Goal: Task Accomplishment & Management: Complete application form

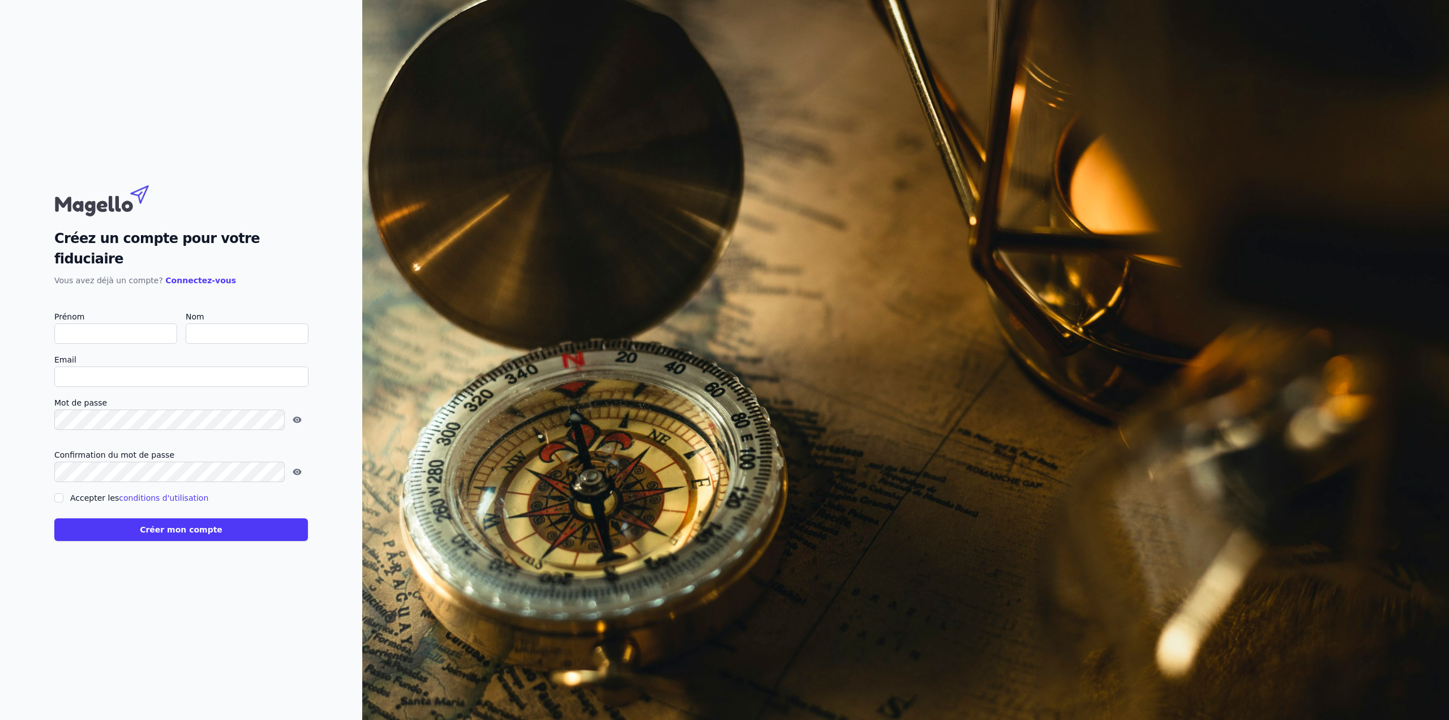
type input "E"
checkbox input "false"
type input "Edouard"
type input "Kesteloot"
paste input "edouard@kesteloot.eu"
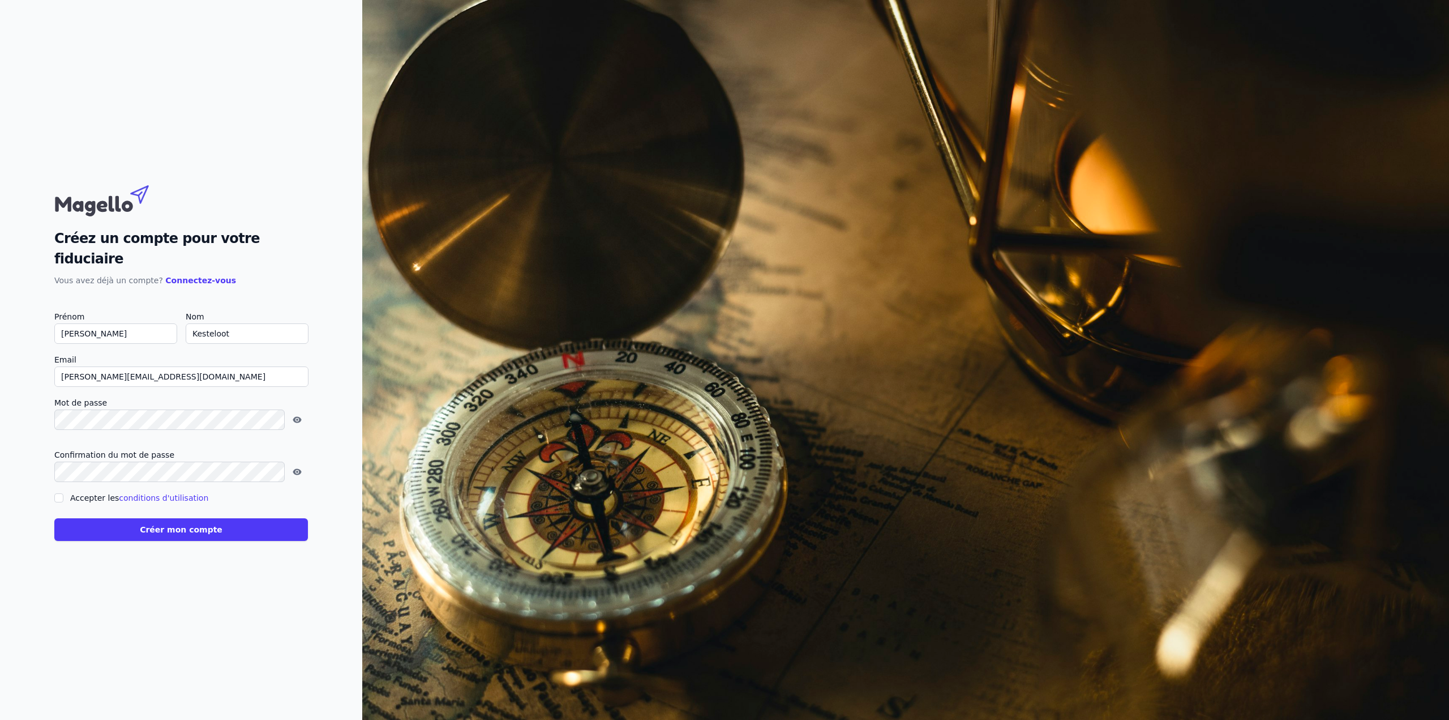
type input "edouard@kesteloot.eu"
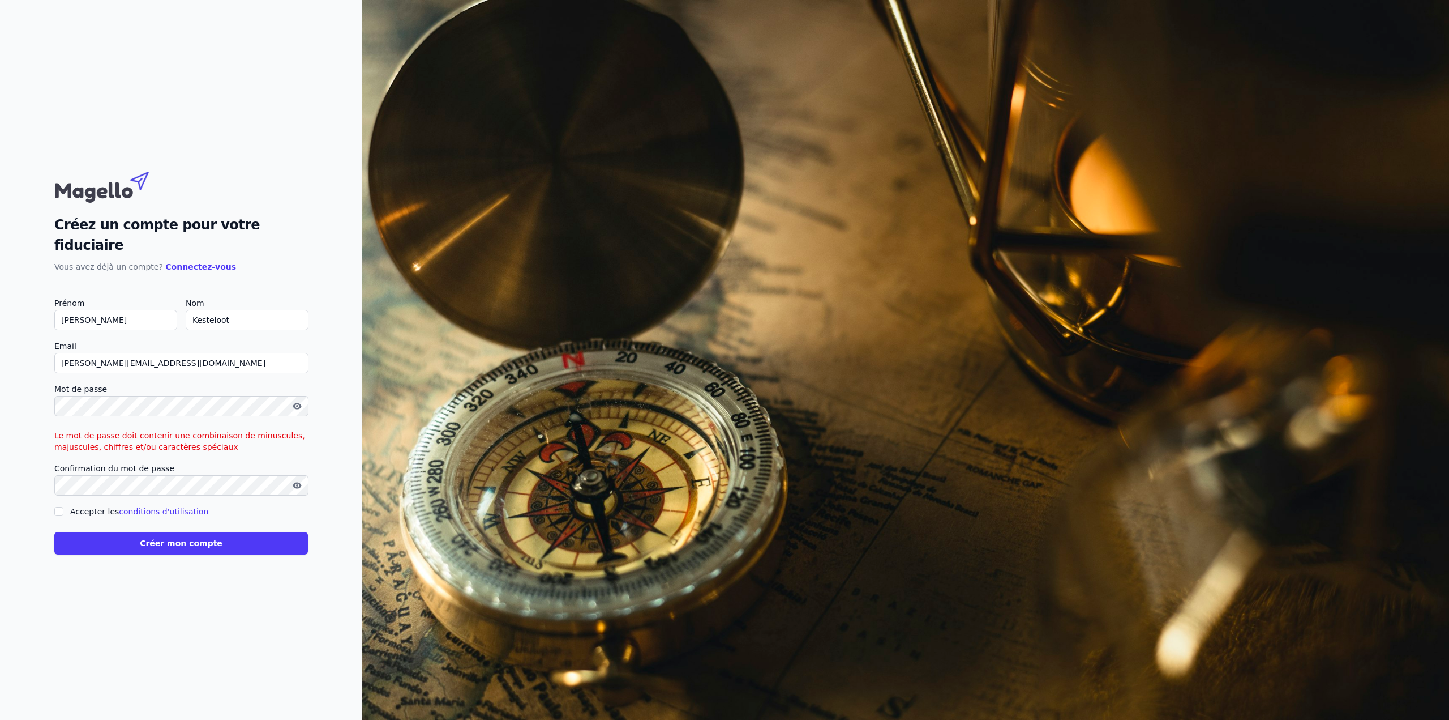
click at [54, 507] on input "Accepter les conditions d'utilisation" at bounding box center [58, 511] width 9 height 9
checkbox input "true"
click at [229, 539] on button "Créer mon compte" at bounding box center [181, 543] width 254 height 23
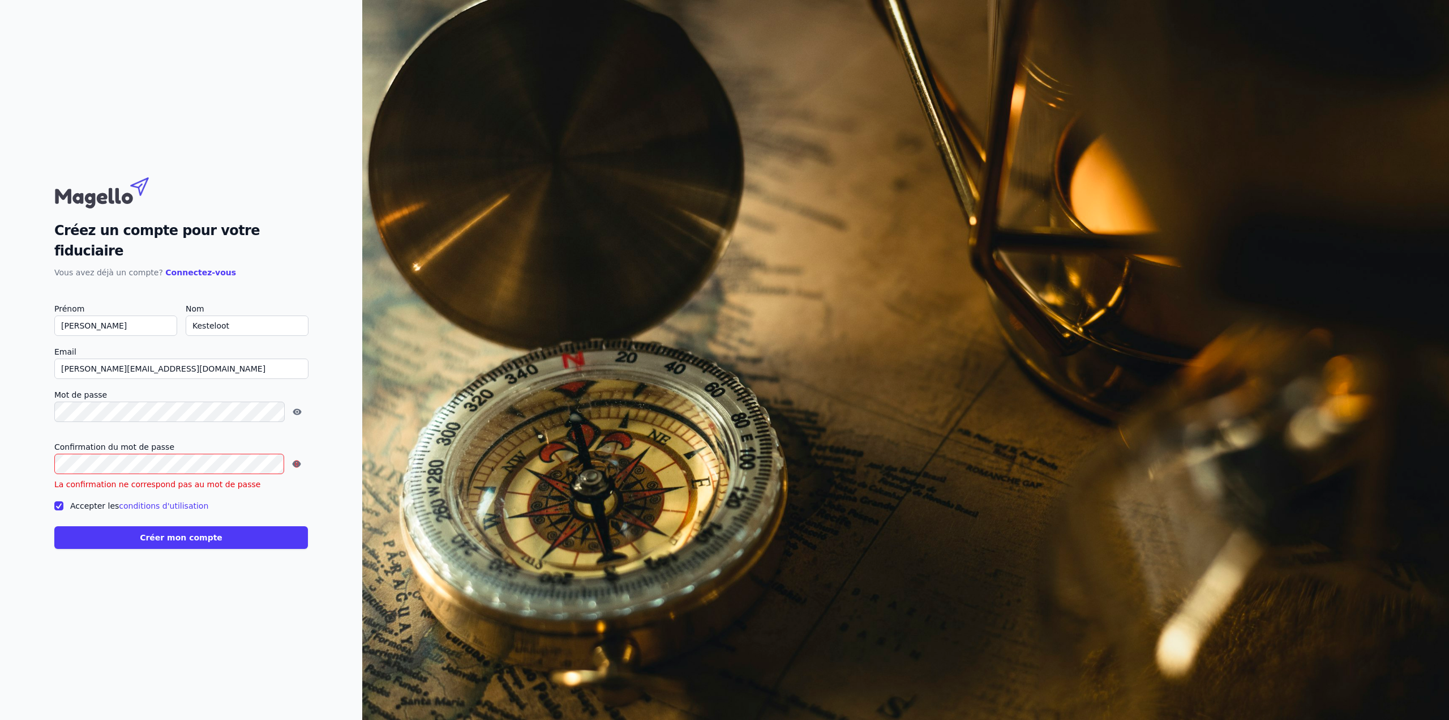
click at [158, 526] on button "Créer mon compte" at bounding box center [181, 537] width 254 height 23
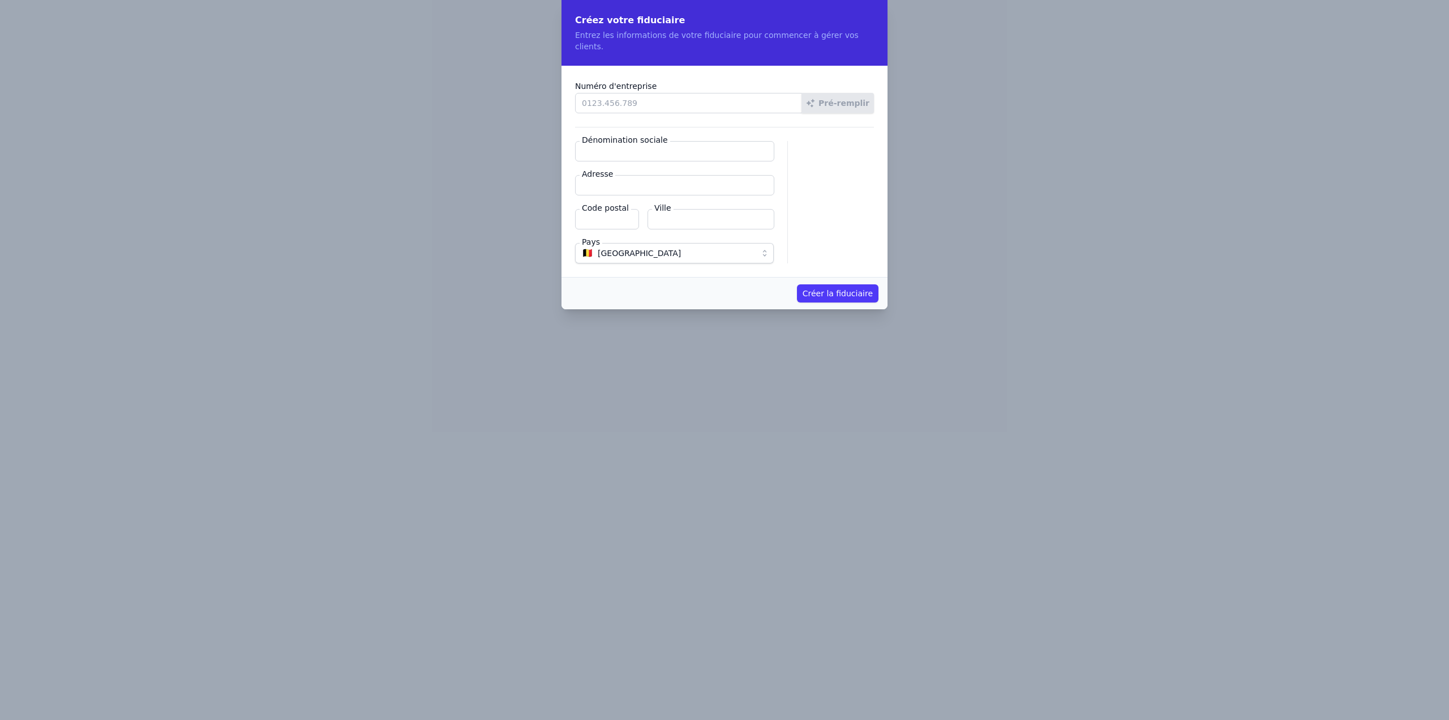
paste input "0671.357.289"
click at [854, 95] on button "Pré-remplir" at bounding box center [838, 103] width 72 height 20
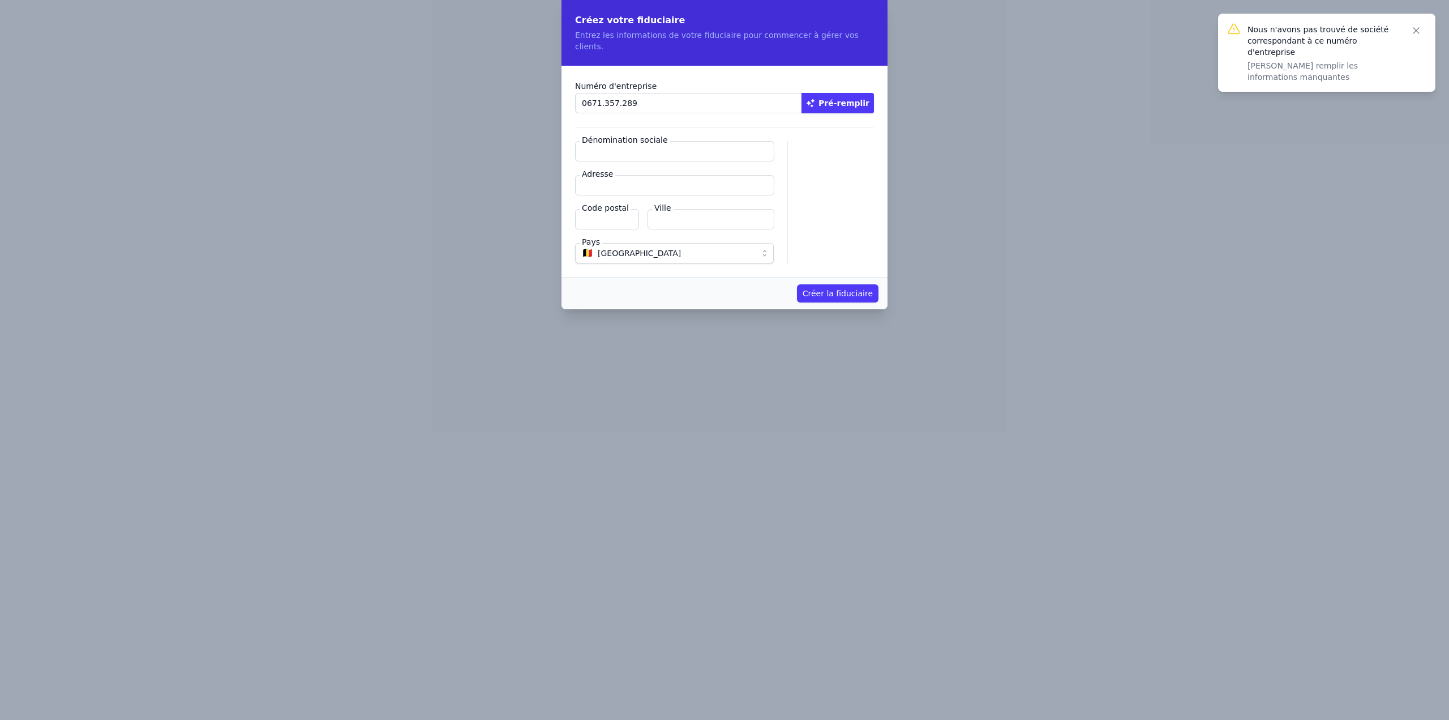
click at [656, 154] on fieldset "Dénomination sociale Adresse Code postal Ville Pays 🇧🇪 Belgique" at bounding box center [674, 202] width 199 height 122
click at [639, 146] on input "Dénomination sociale" at bounding box center [674, 151] width 199 height 20
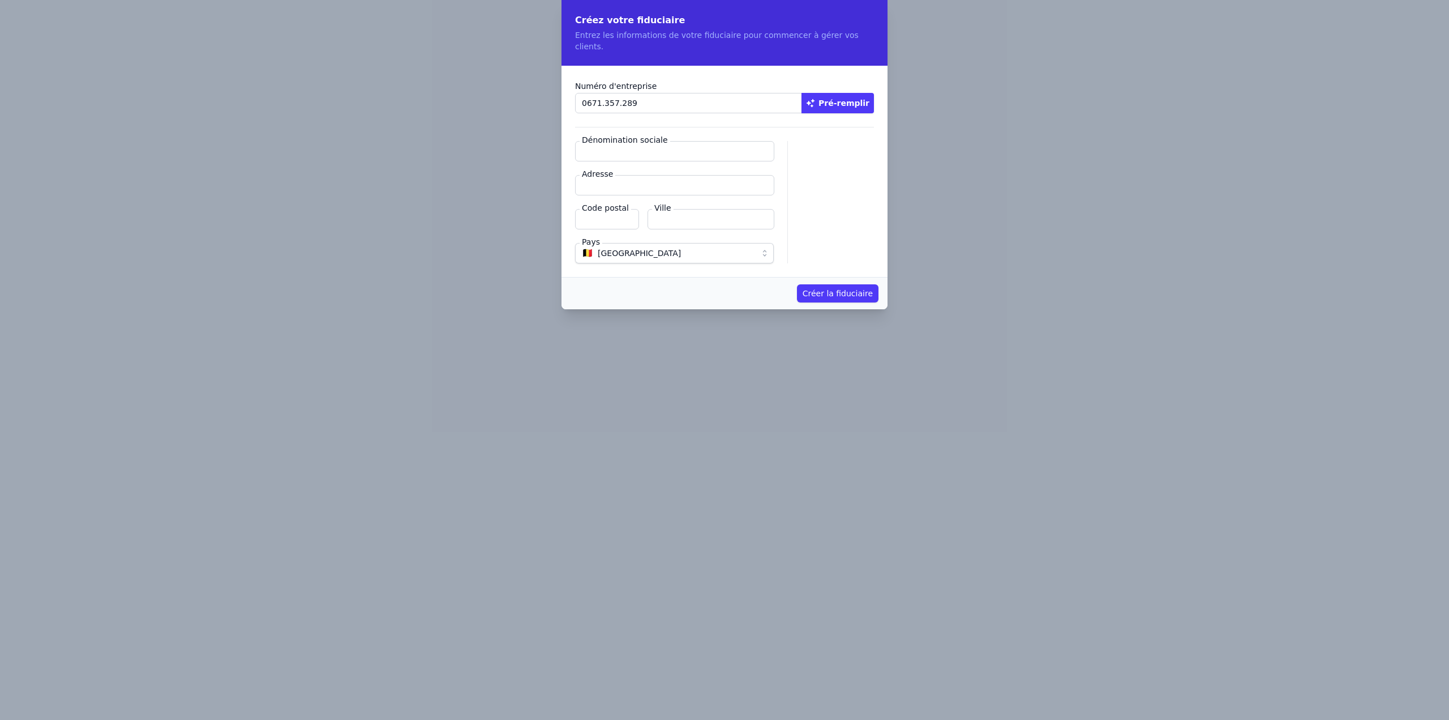
click at [729, 101] on input "0671.357.289" at bounding box center [688, 103] width 227 height 20
paste input "425.104.874"
type input "0425.104.874"
click at [829, 93] on button "Pré-remplir" at bounding box center [838, 103] width 72 height 20
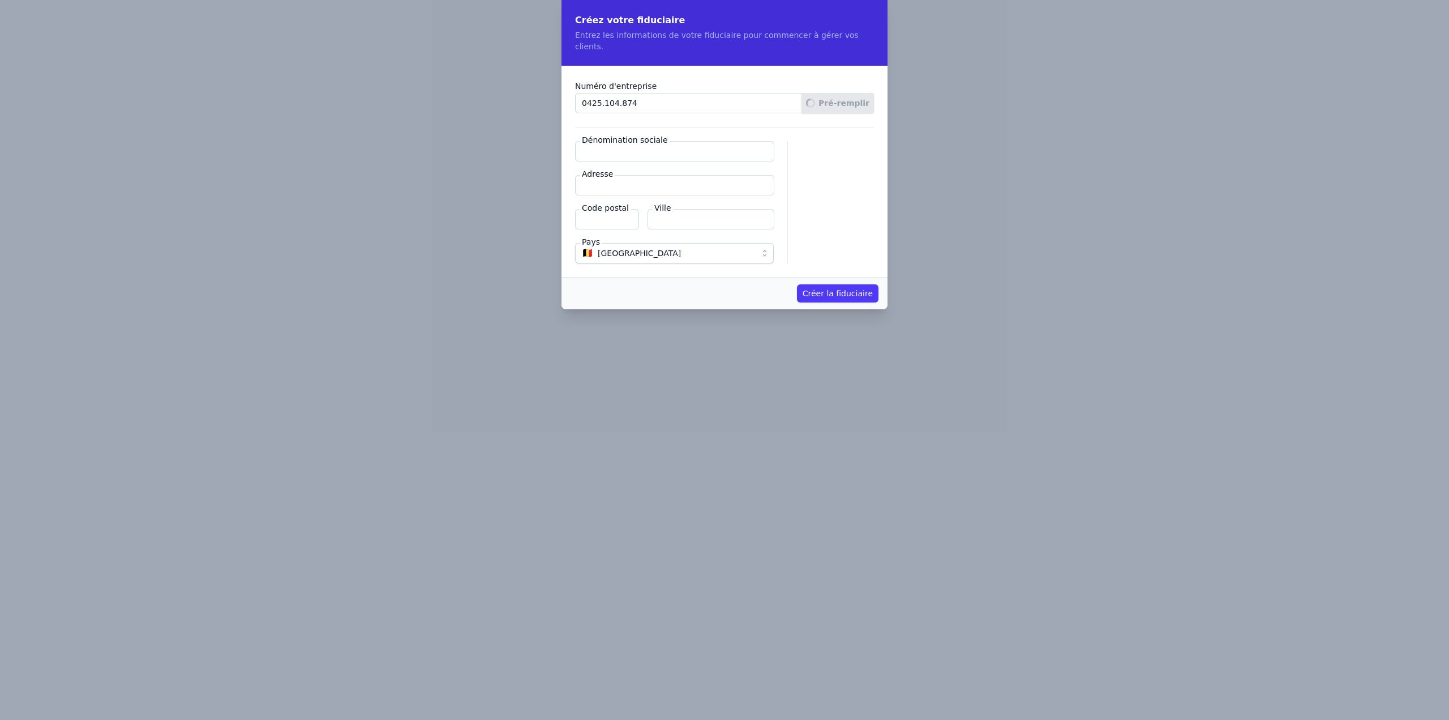
type input "Kesteloot & C° SPRL"
type input "Rue de l'Ancienne Passerelle(SL) 18"
type input "7730"
type input "Estaimpuis"
click at [838, 284] on button "Créer la fiduciaire" at bounding box center [838, 293] width 82 height 18
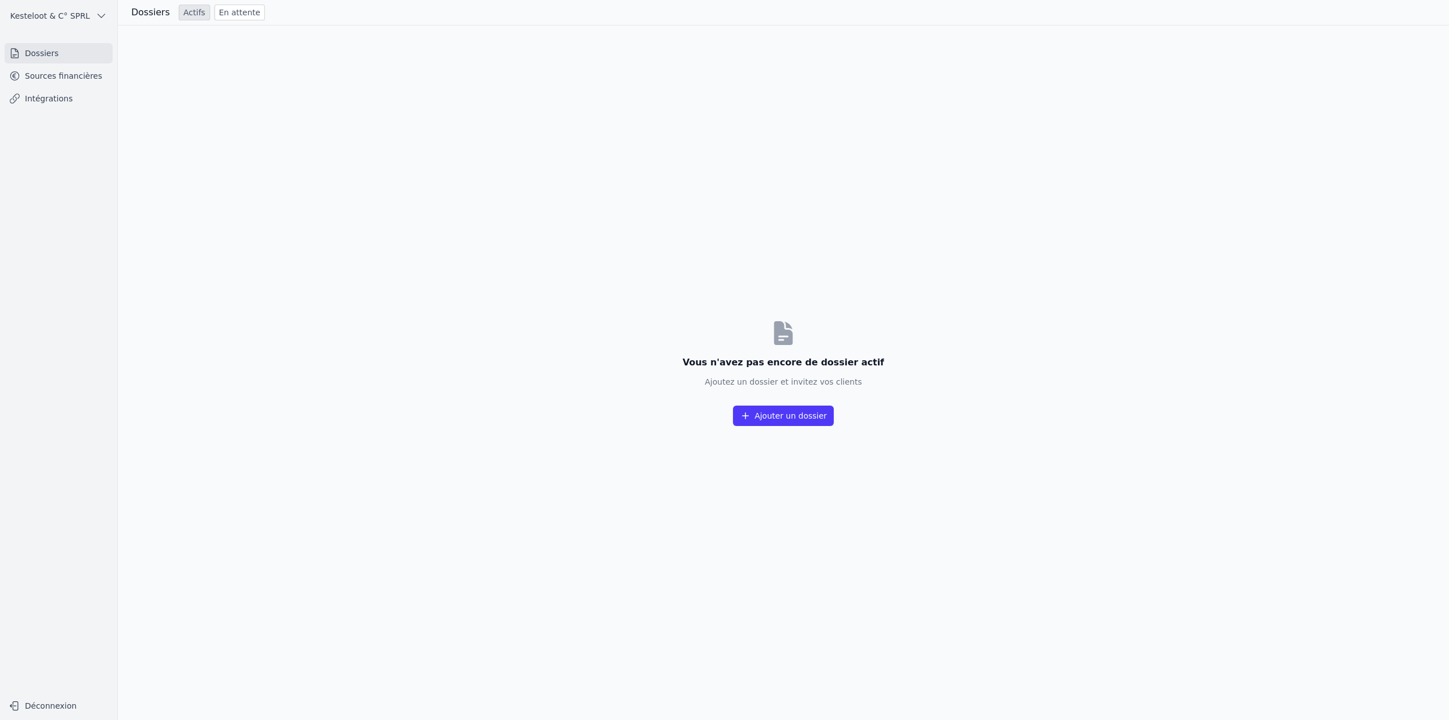
click at [755, 411] on button "Ajouter un dossier" at bounding box center [783, 415] width 101 height 20
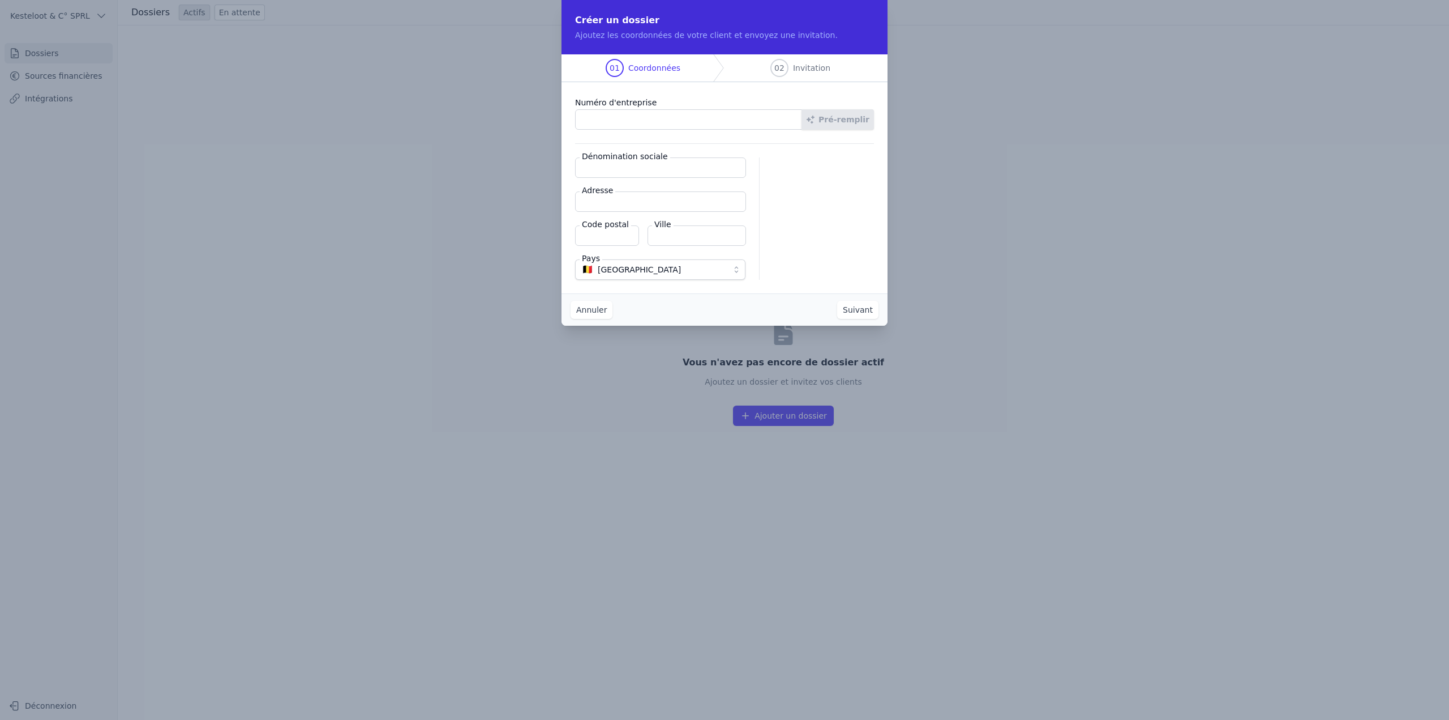
paste input "0672.588.991"
type input "0672.588.991"
click at [847, 119] on button "Pré-remplir" at bounding box center [838, 119] width 72 height 20
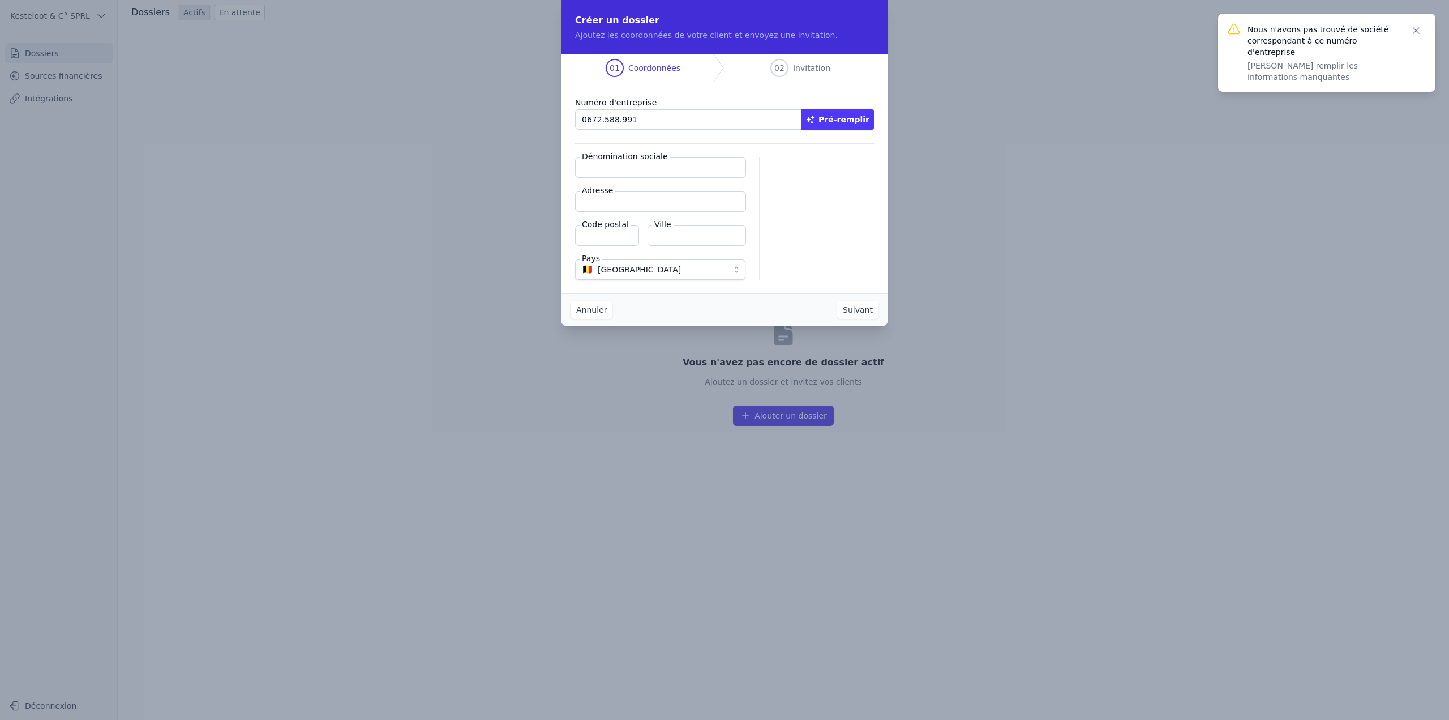
click at [655, 156] on label "Dénomination sociale" at bounding box center [625, 156] width 91 height 11
click at [655, 157] on input "Dénomination sociale" at bounding box center [660, 167] width 171 height 20
paste input "INSTITUTE FOR EU-GULF PARTNERSHIP"
type input "INSTITUTE FOR EU-GULF PARTNERSHIP"
click at [652, 203] on input "Adresse" at bounding box center [660, 201] width 171 height 20
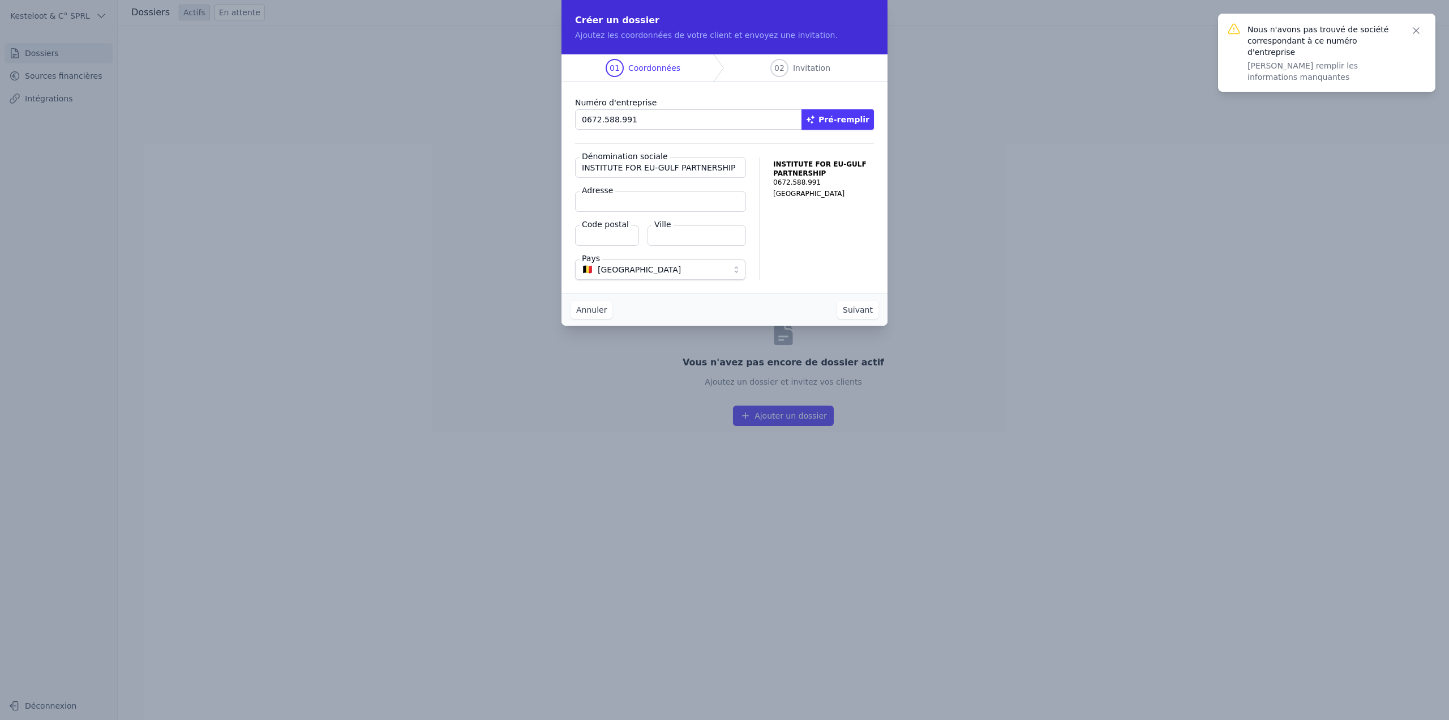
paste input "Rue Marie-Thérèse 21"
type input "Rue Marie-Thérèse 21"
click at [613, 233] on input "Code postal" at bounding box center [607, 235] width 64 height 20
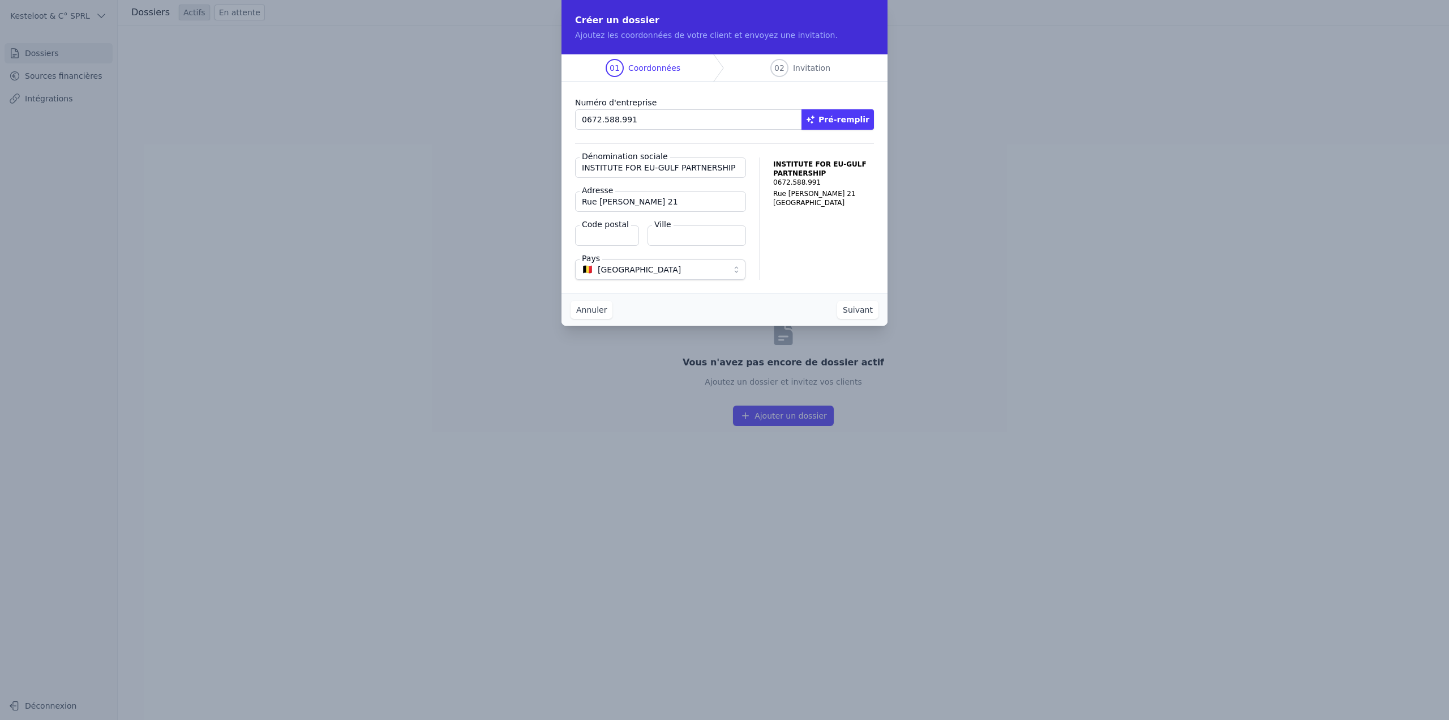
paste input "1000"
type input "1000"
type input "Bruxelles"
click at [582, 166] on input "INSTITUTE FOR EU-GULF PARTNERSHIP" at bounding box center [660, 167] width 171 height 20
paste input "IEGP"
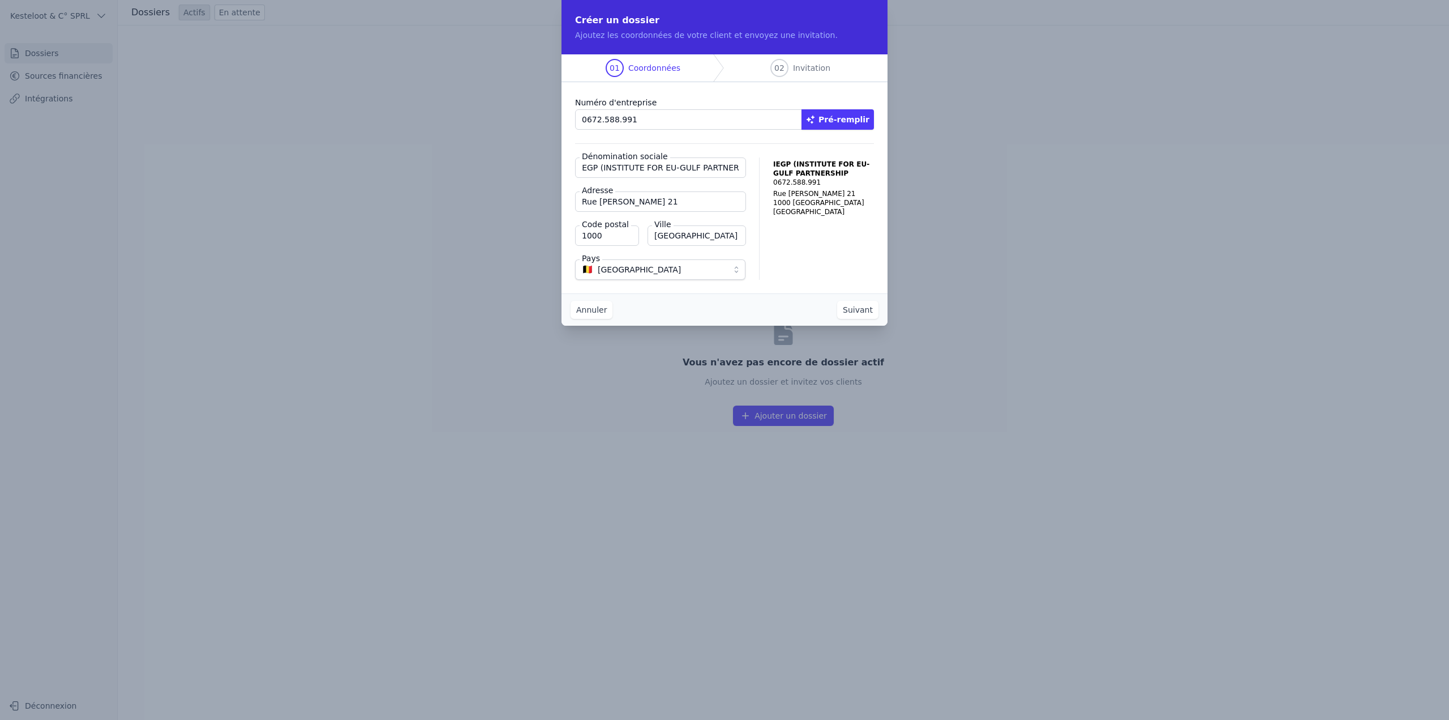
scroll to position [0, 5]
type input "IEGP (INSTITUTE FOR EU-GULF PARTNERSHIP)"
click at [865, 311] on button "Suivant" at bounding box center [857, 310] width 41 height 18
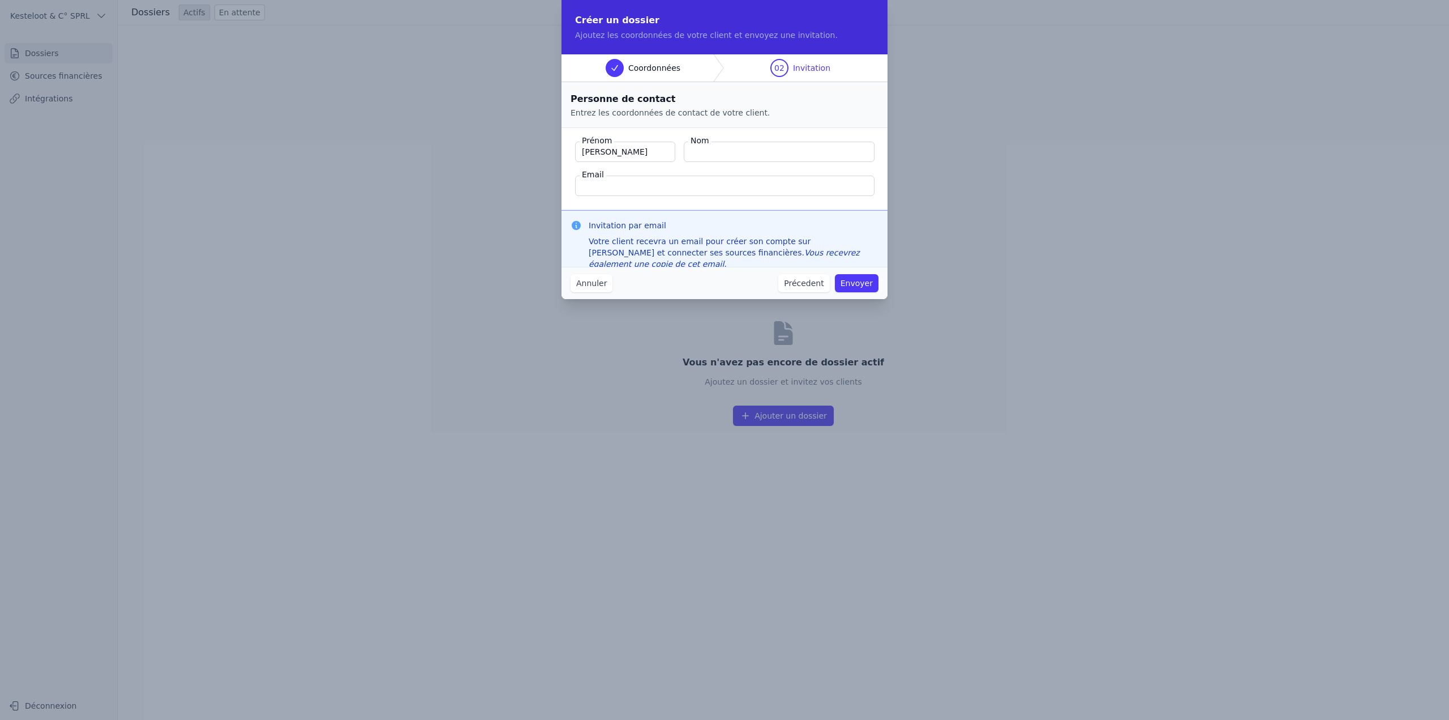
type input "Quentin"
type input "Roquyet"
type input "Roquet"
type input "quentin@magello.ai"
click at [835, 274] on button "Envoyer" at bounding box center [857, 283] width 44 height 18
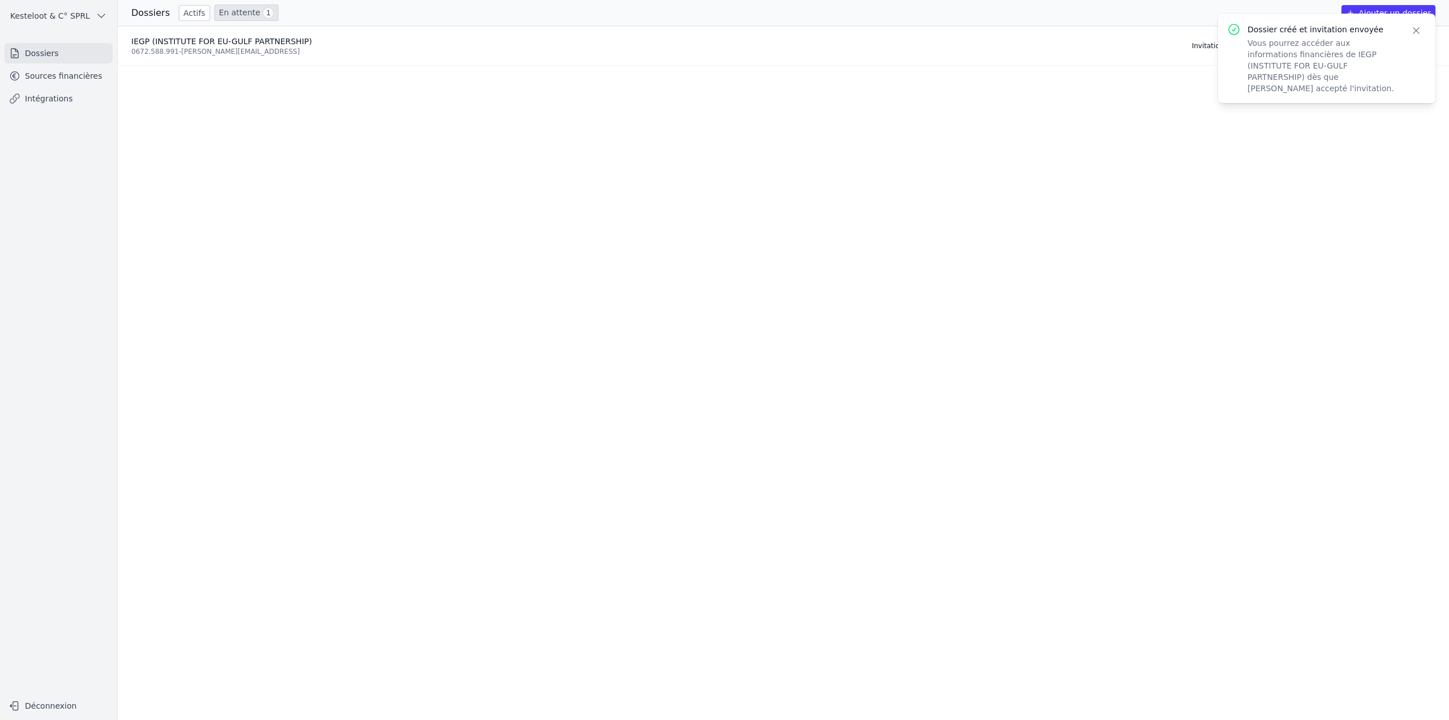
click at [1419, 31] on icon "button" at bounding box center [1416, 30] width 11 height 11
click at [1395, 17] on button "Ajouter un dossier" at bounding box center [1389, 13] width 94 height 16
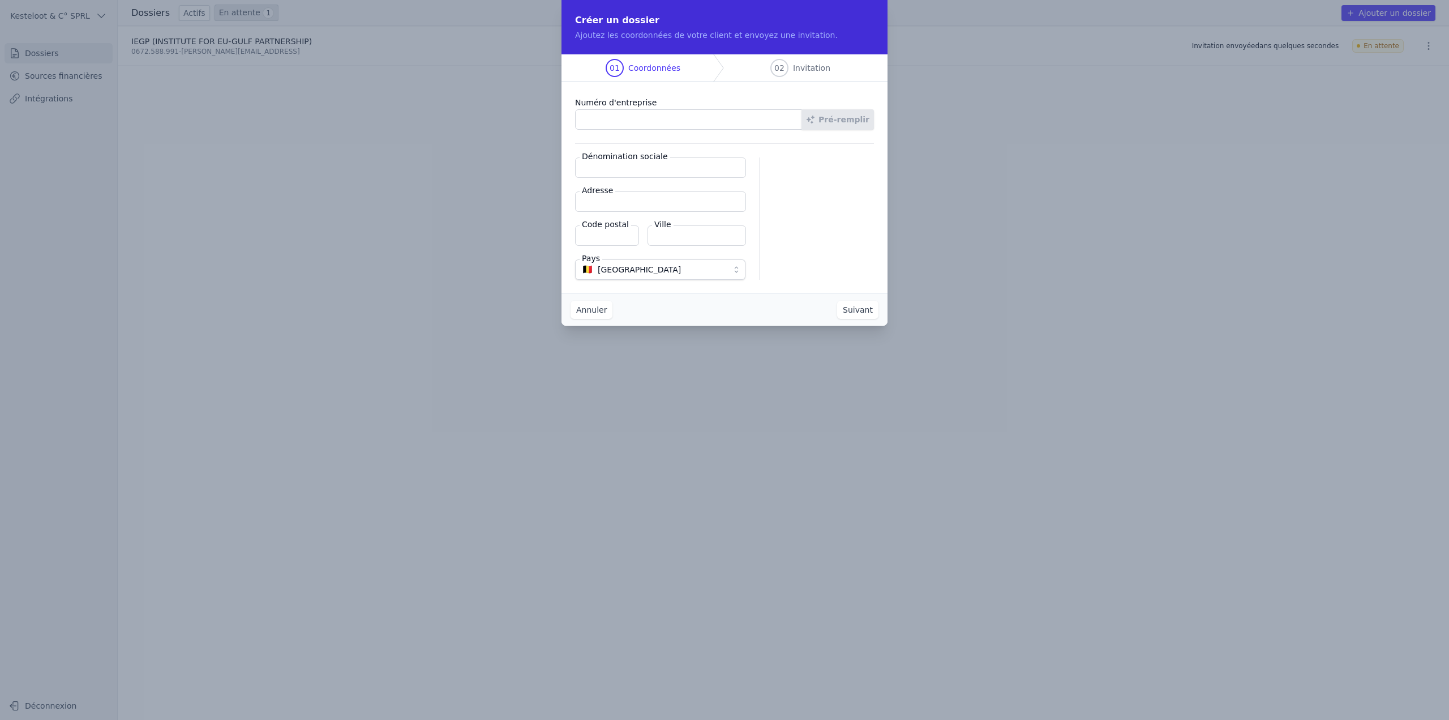
paste input "0726.572.362"
type input "0726.572.362"
click at [829, 131] on div "Numéro d'entreprise 0726.572.362 Pré-remplir Dénomination sociale Adresse Code …" at bounding box center [725, 187] width 326 height 211
click at [838, 119] on button "Pré-remplir" at bounding box center [838, 119] width 72 height 20
type input "SANIDIF SRL"
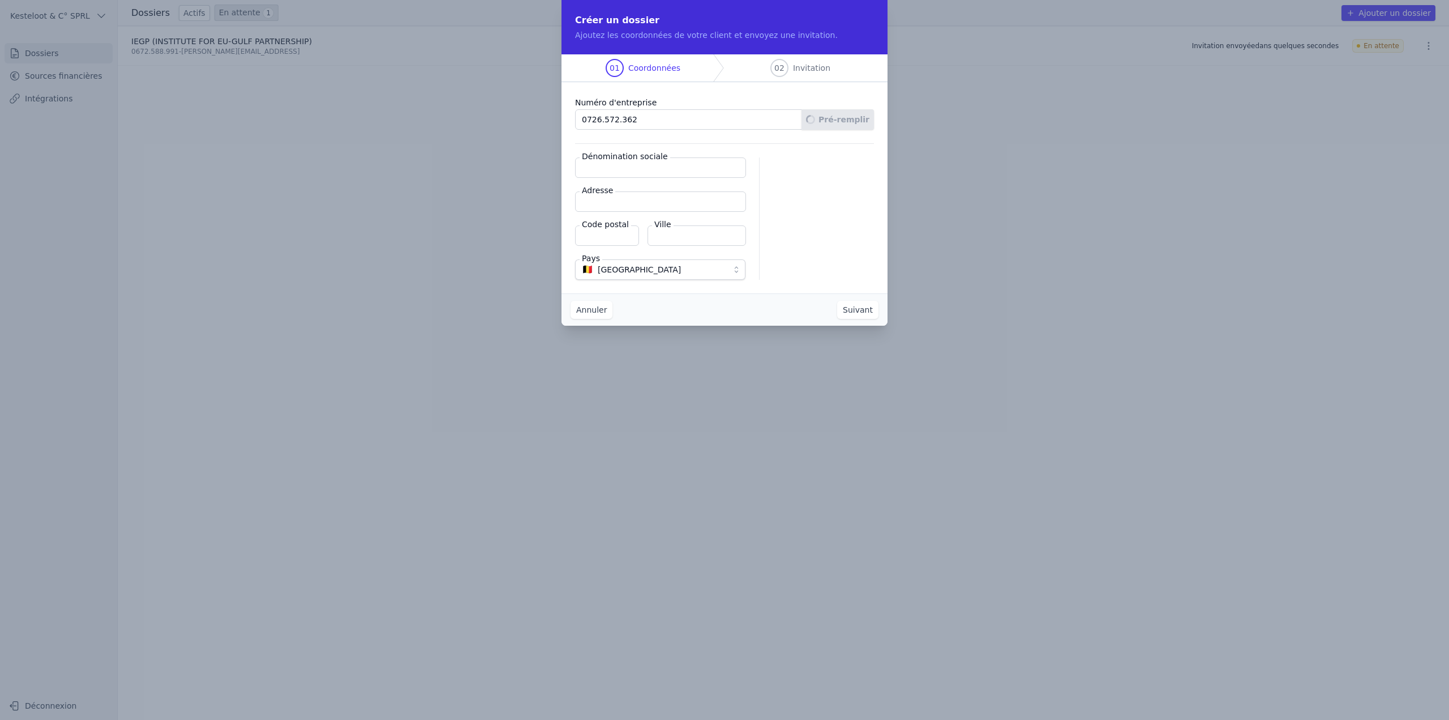
type input "Rue de l'Ancienne Passerelle 18"
type input "7730"
type input "Estaimpuis"
click at [863, 309] on button "Suivant" at bounding box center [857, 310] width 41 height 18
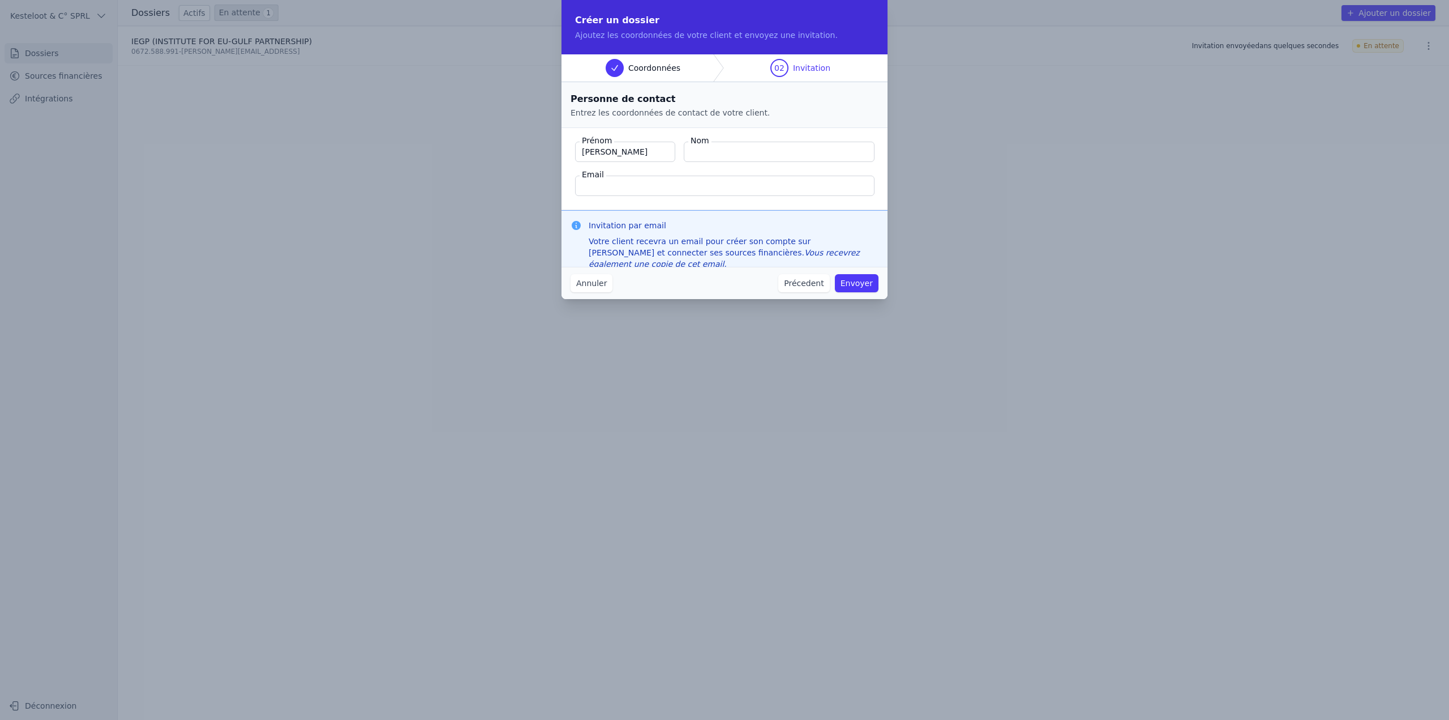
type input "Quentin"
type input "Roquet"
type input "quentin@magello.ai"
click at [835, 274] on button "Envoyer" at bounding box center [857, 283] width 44 height 18
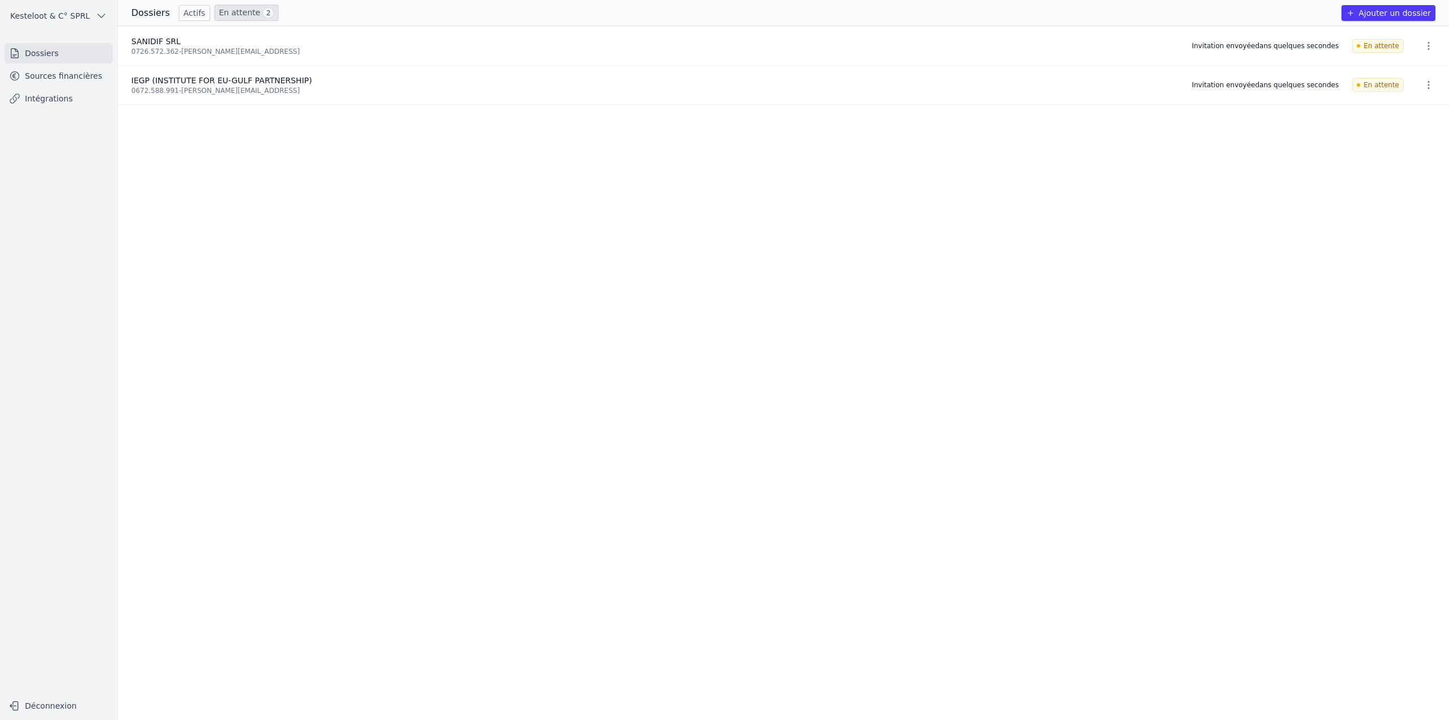
click at [1406, 16] on button "Ajouter un dossier" at bounding box center [1389, 13] width 94 height 16
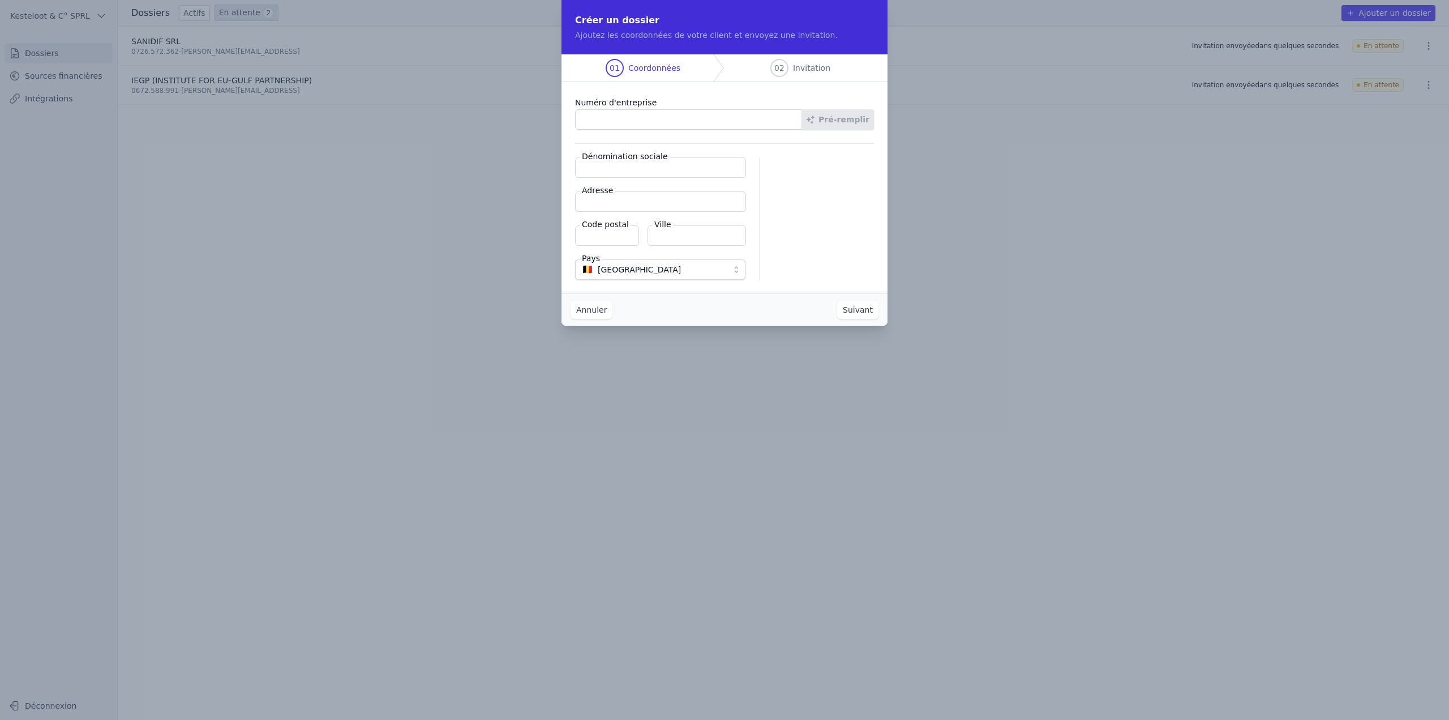
paste input "0669.988.403"
type input "0669.988.403"
click at [866, 119] on button "Pré-remplir" at bounding box center [838, 119] width 72 height 20
click at [687, 119] on input "0669.988.403" at bounding box center [688, 119] width 227 height 20
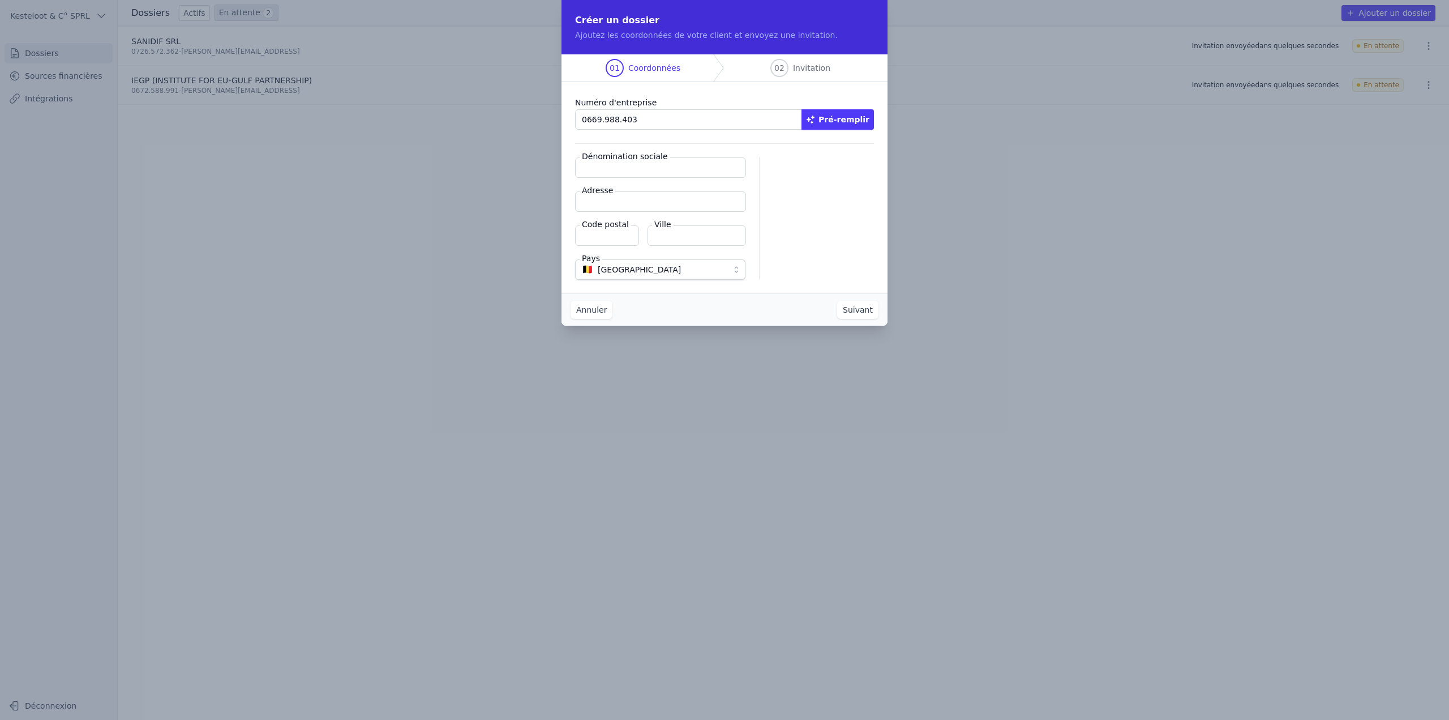
click at [716, 169] on input "Dénomination sociale" at bounding box center [660, 167] width 171 height 20
paste input "Nectar Boheme"
type input "Nectar Boheme"
click at [610, 203] on input "Adresse" at bounding box center [660, 201] width 171 height 20
paste input "Rue de la Gare (POT) 3a"
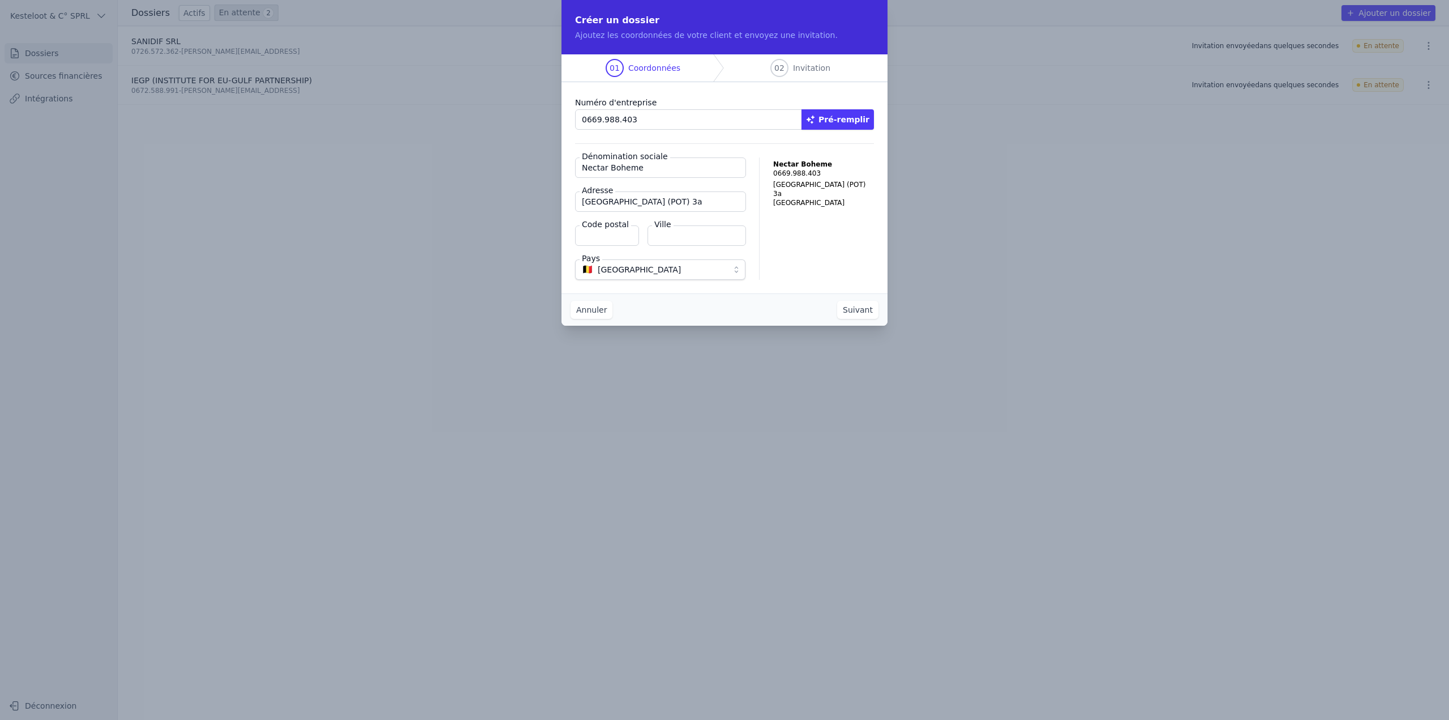
type input "Rue de la Gare (POT) 3a"
paste input "7760"
type input "7760"
type input "Celles"
click at [869, 305] on button "Suivant" at bounding box center [857, 310] width 41 height 18
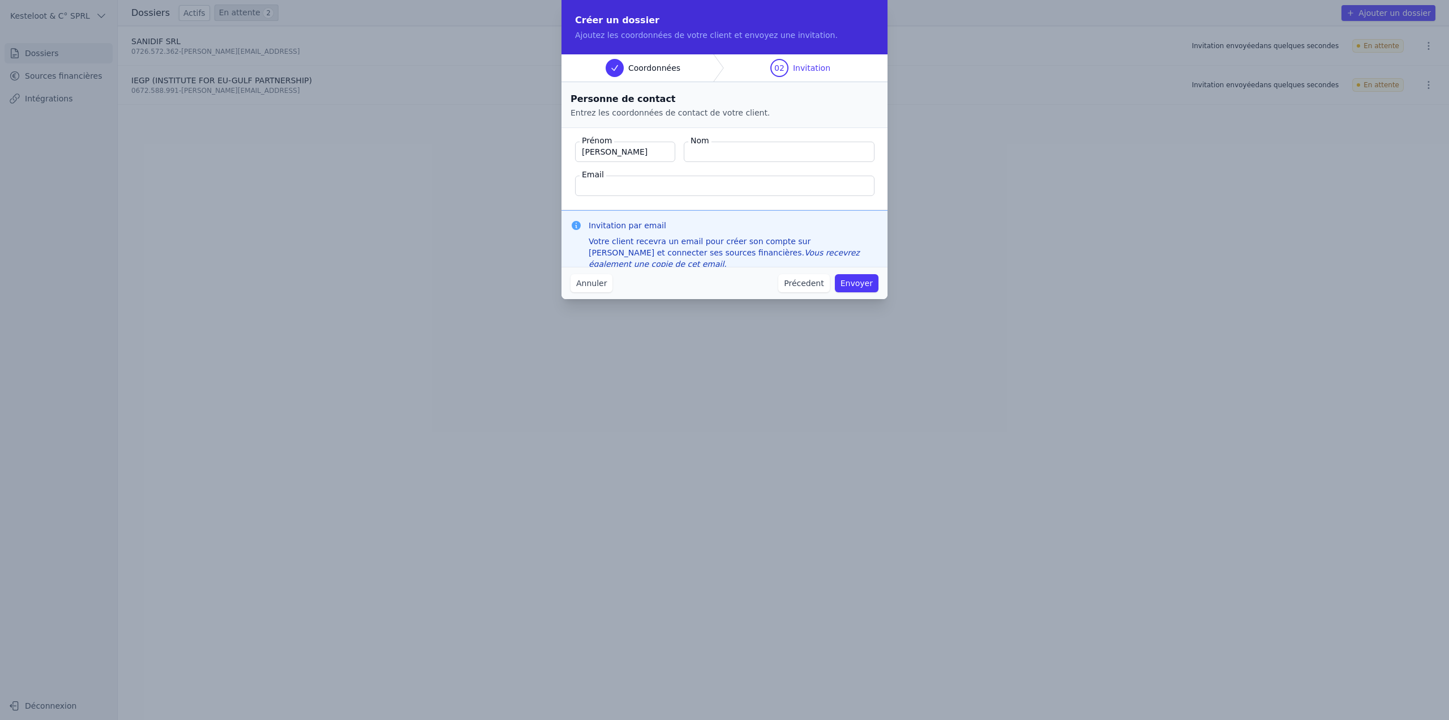
type input "Quentin"
type input "Roquet"
type input "quentin@magello.ai"
click at [835, 274] on button "Envoyer" at bounding box center [857, 283] width 44 height 18
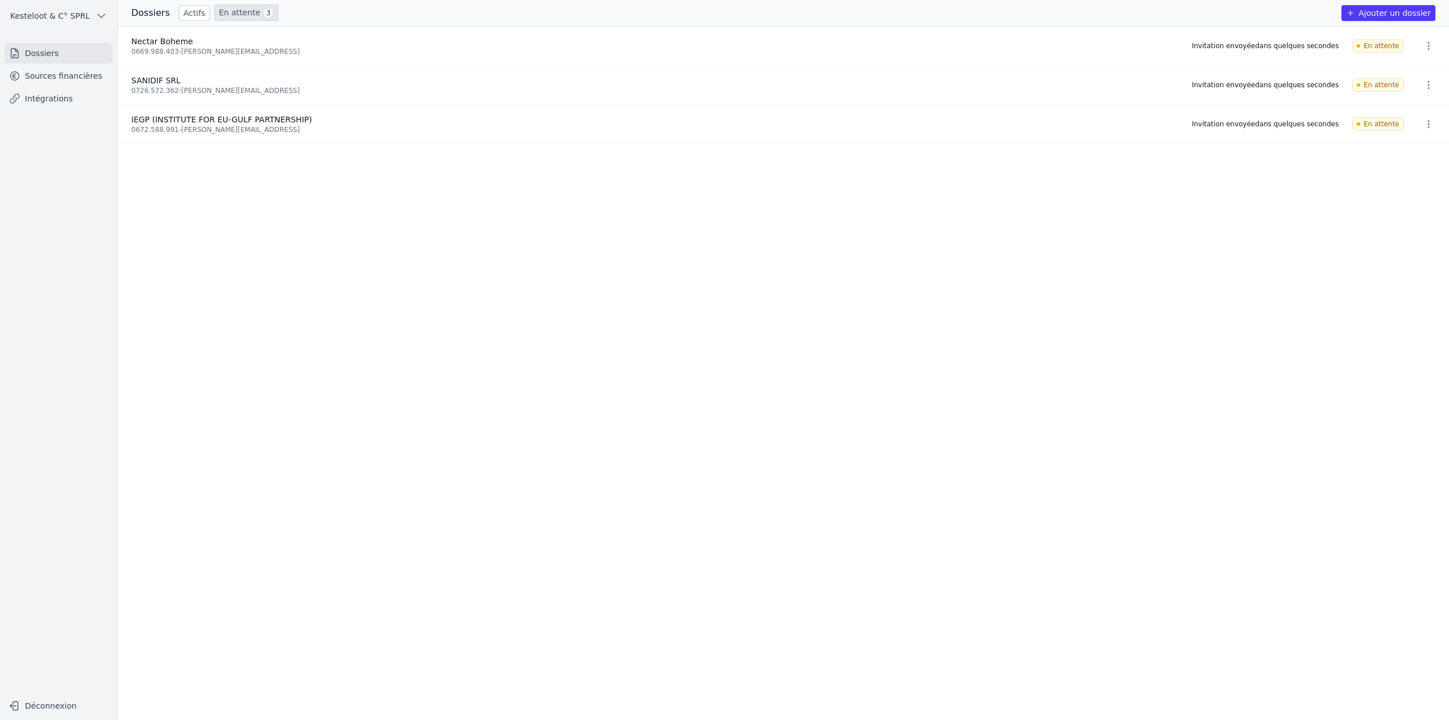
click at [1400, 14] on button "Ajouter un dossier" at bounding box center [1389, 13] width 94 height 16
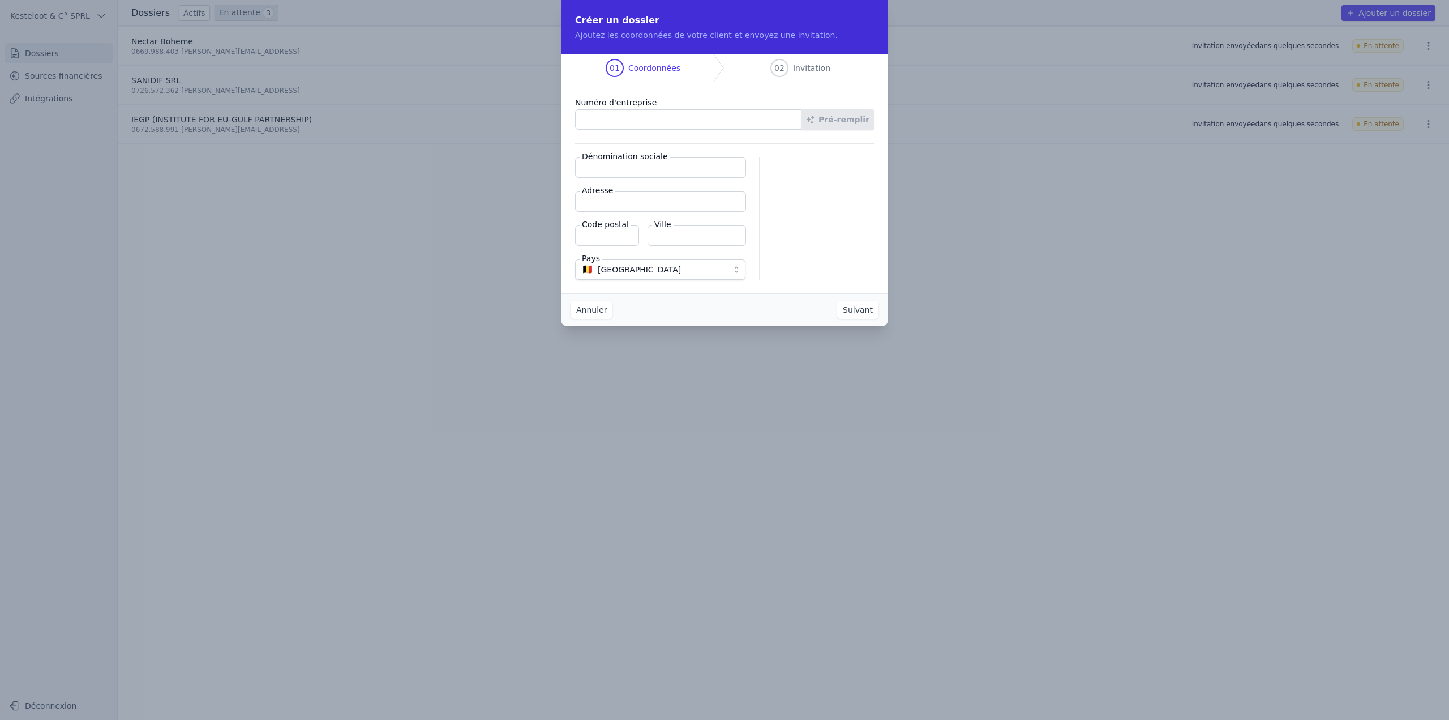
paste input "text"
click at [754, 126] on input "Numéro d'entreprise" at bounding box center [688, 119] width 227 height 20
paste input "text"
